Goal: Navigation & Orientation: Go to known website

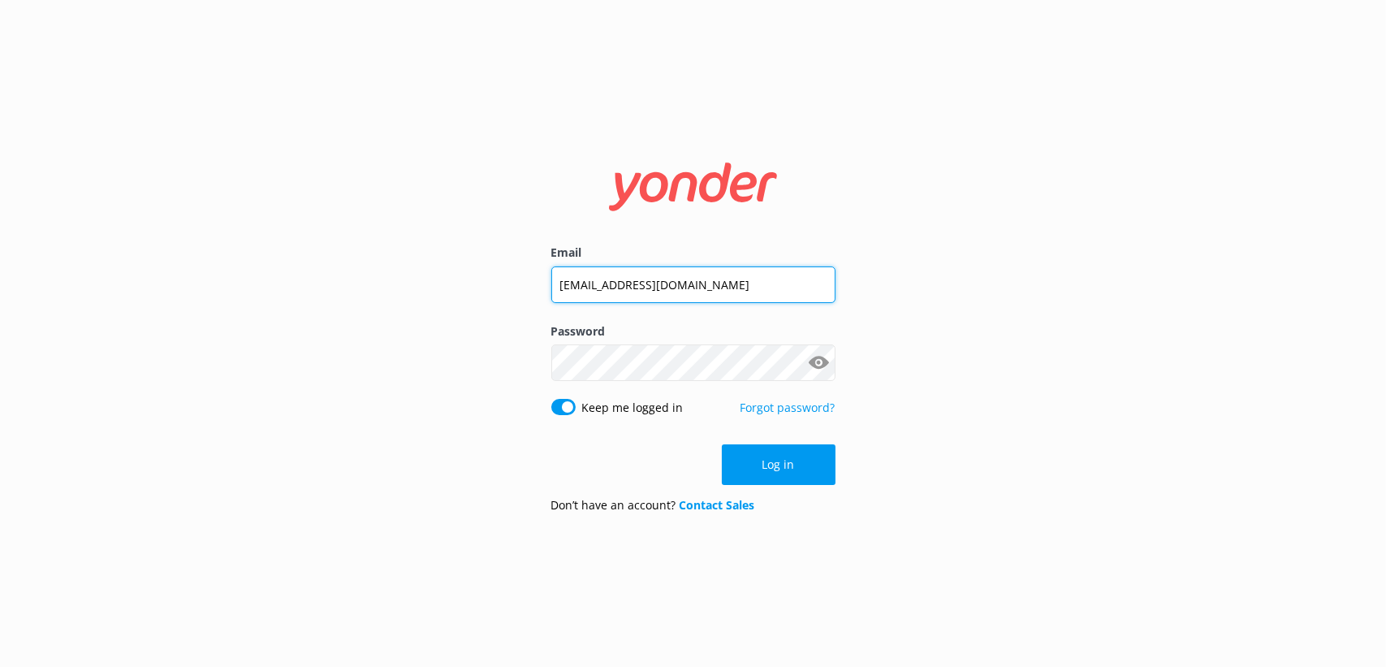
click at [618, 277] on input "[EMAIL_ADDRESS][DOMAIN_NAME]" at bounding box center [693, 284] width 284 height 37
click at [618, 277] on input "D" at bounding box center [693, 284] width 284 height 37
type input "[EMAIL_ADDRESS][DOMAIN_NAME]"
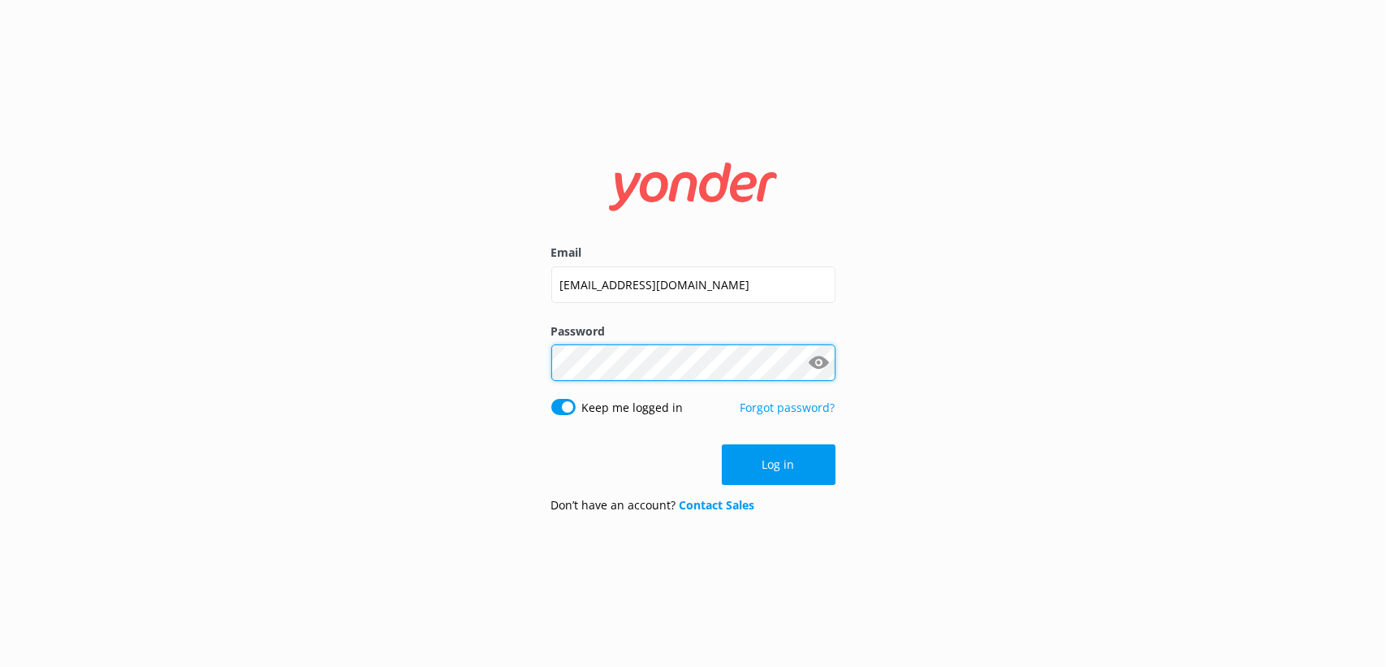
click button "Log in" at bounding box center [779, 464] width 114 height 41
